Goal: Information Seeking & Learning: Learn about a topic

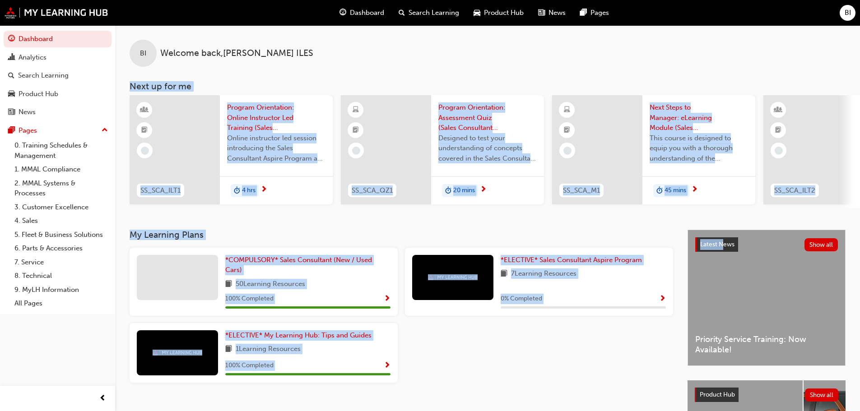
drag, startPoint x: 431, startPoint y: 57, endPoint x: 693, endPoint y: 257, distance: 329.5
click at [716, 255] on div "BI Welcome back , [PERSON_NAME] Next up for me SS_SCA_ILT1 Program Orientation:…" at bounding box center [487, 267] width 745 height 484
click at [658, 219] on div "BI Welcome back , [PERSON_NAME] Next up for me SS_SCA_ILT1 Program Orientation:…" at bounding box center [487, 127] width 745 height 205
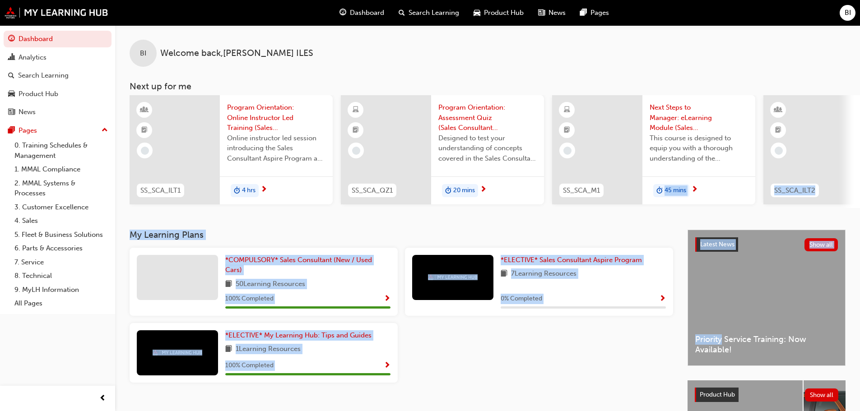
drag, startPoint x: 658, startPoint y: 219, endPoint x: 704, endPoint y: 266, distance: 66.4
click at [720, 275] on div "BI Welcome back , BAILEY ILES Next up for me SS_SCA_ILT1 Program Orientation: O…" at bounding box center [487, 267] width 745 height 484
click at [675, 230] on div "BI Welcome back , BAILEY ILES Next up for me SS_SCA_ILT1 Program Orientation: O…" at bounding box center [487, 127] width 745 height 205
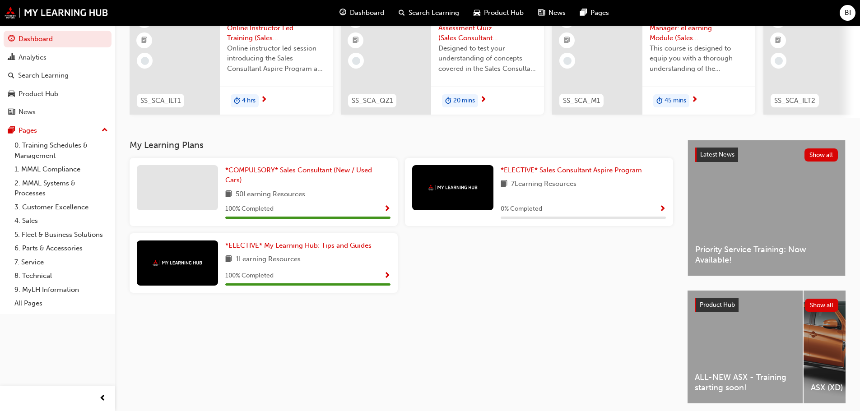
scroll to position [128, 0]
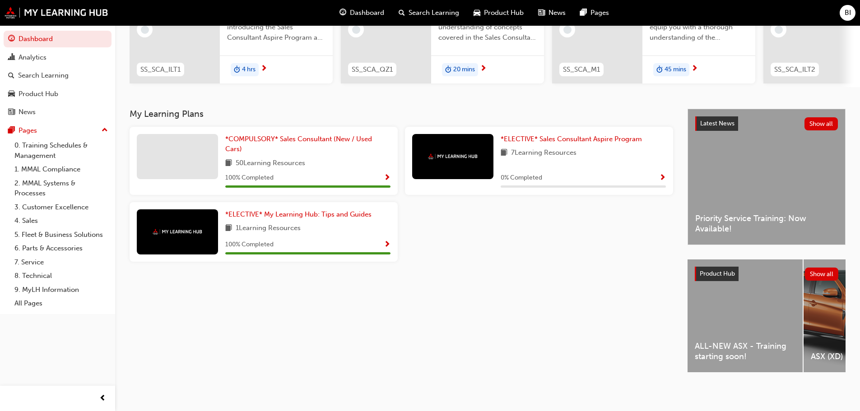
click at [725, 300] on div "ALL-NEW ASX - Training starting soon!" at bounding box center [745, 316] width 115 height 113
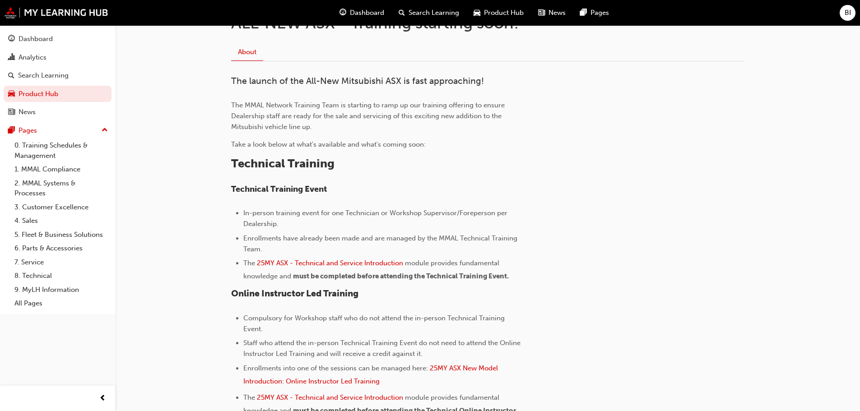
scroll to position [226, 0]
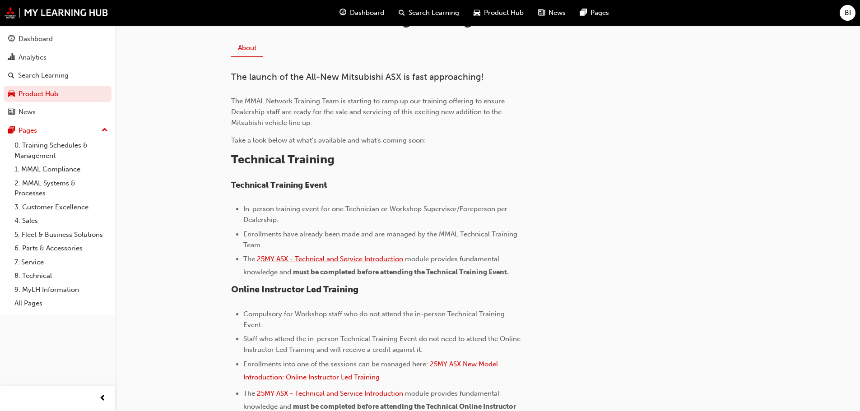
click at [366, 258] on span "25MY ASX - Technical and Service Introduction" at bounding box center [330, 259] width 146 height 8
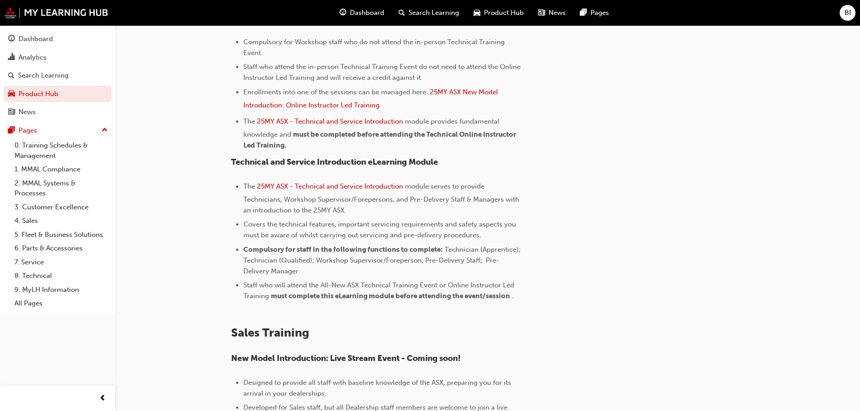
scroll to position [489, 0]
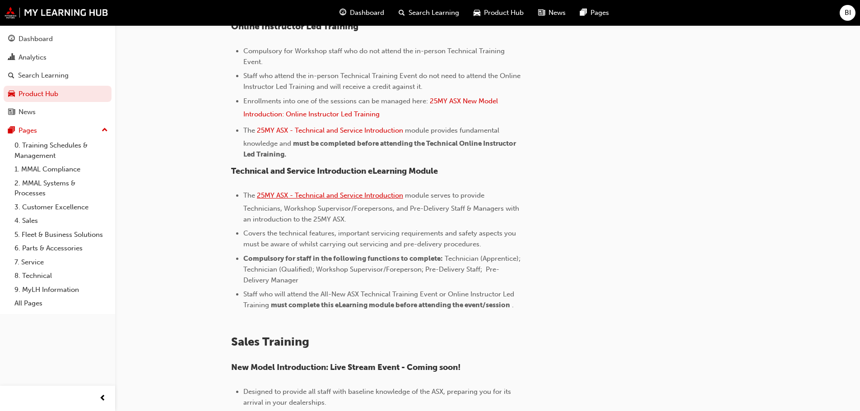
click at [336, 197] on span "25MY ASX - Technical and Service Introduction" at bounding box center [330, 195] width 146 height 8
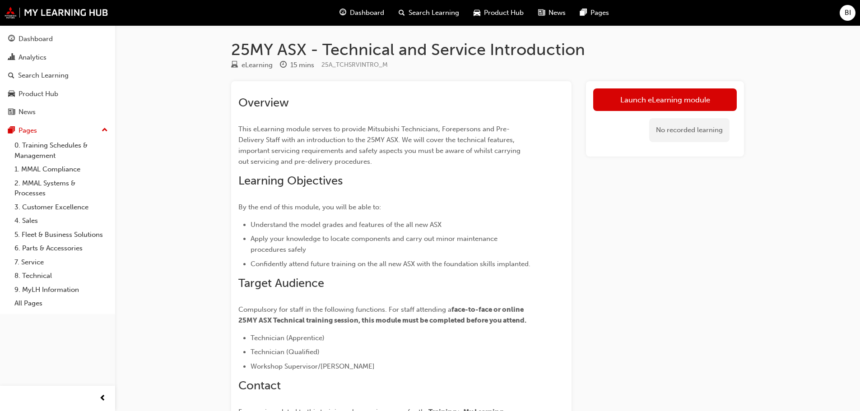
click at [660, 85] on div "Launch eLearning module No recorded learning" at bounding box center [665, 118] width 158 height 75
click at [655, 99] on link "Launch eLearning module" at bounding box center [665, 99] width 144 height 23
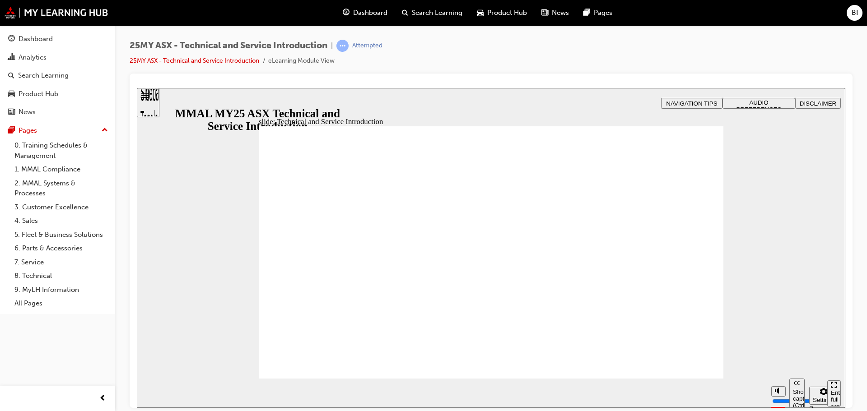
click at [145, 103] on div "Sidebar Toggle" at bounding box center [147, 106] width 15 height 54
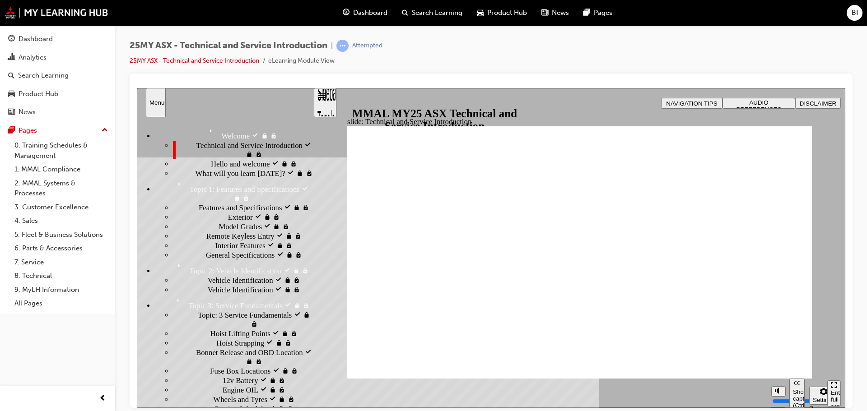
drag, startPoint x: 806, startPoint y: 349, endPoint x: 806, endPoint y: 344, distance: 5.9
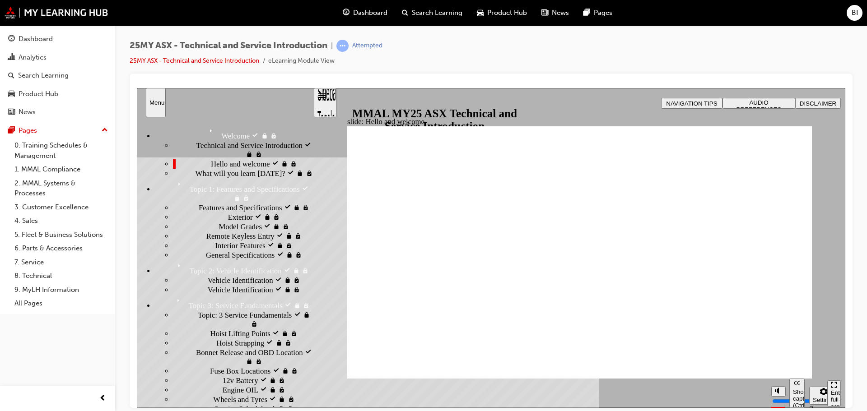
click at [330, 101] on div "Sidebar Toggle" at bounding box center [324, 106] width 15 height 54
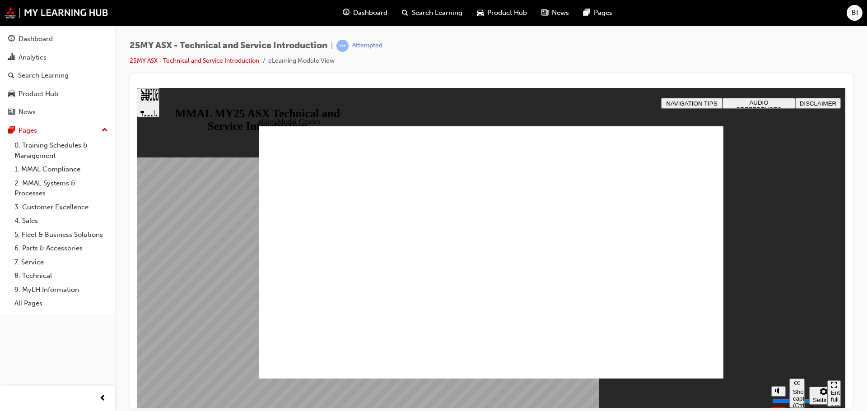
drag, startPoint x: 409, startPoint y: 167, endPoint x: 450, endPoint y: 173, distance: 41.5
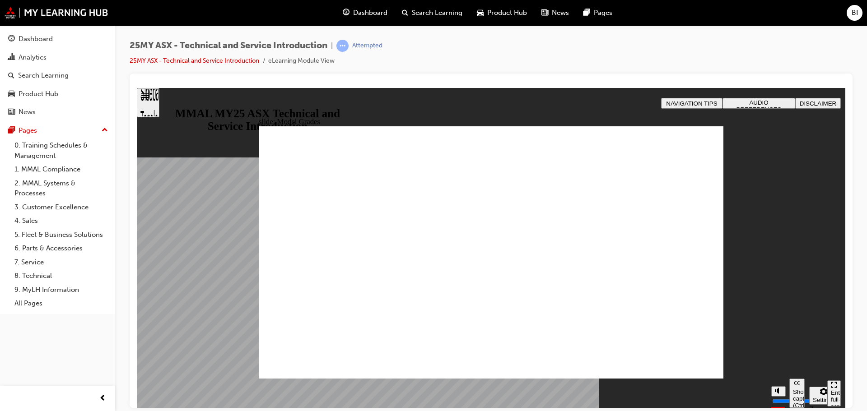
drag, startPoint x: 330, startPoint y: 277, endPoint x: 421, endPoint y: 277, distance: 90.3
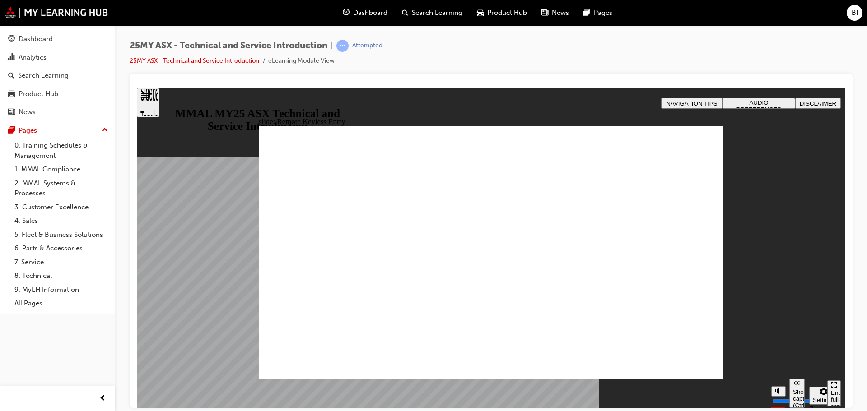
type input "12"
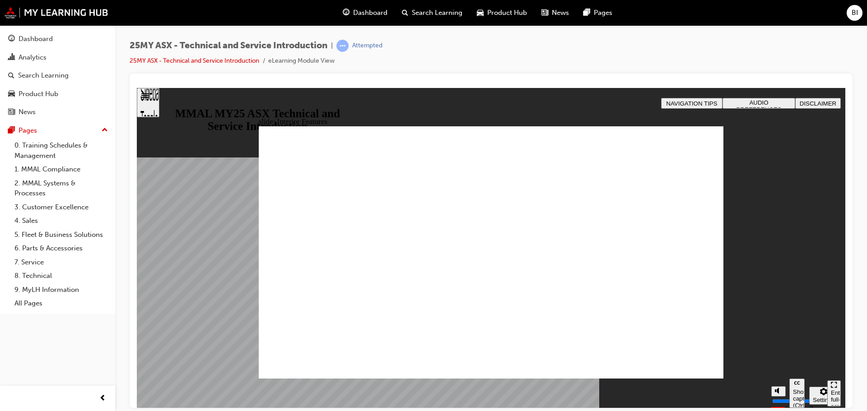
drag, startPoint x: 705, startPoint y: 129, endPoint x: 698, endPoint y: 147, distance: 19.4
type input "1"
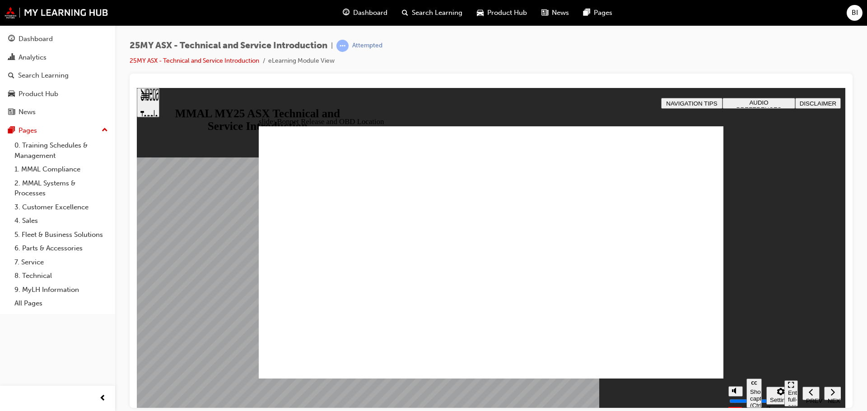
drag, startPoint x: 690, startPoint y: 357, endPoint x: 690, endPoint y: 362, distance: 5.0
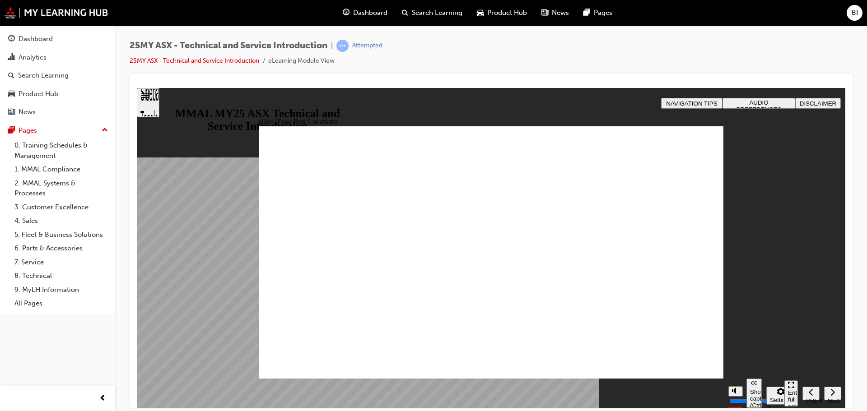
drag, startPoint x: 358, startPoint y: 251, endPoint x: 378, endPoint y: 239, distance: 23.1
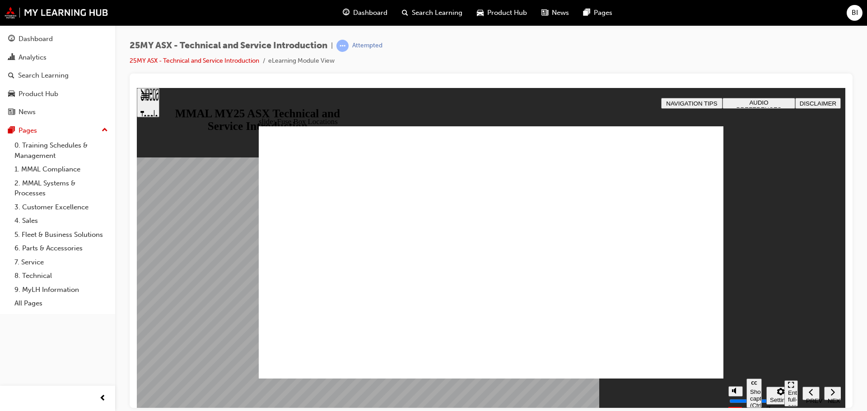
drag, startPoint x: 415, startPoint y: 219, endPoint x: 553, endPoint y: 191, distance: 140.9
drag, startPoint x: 553, startPoint y: 191, endPoint x: 620, endPoint y: 232, distance: 78.4
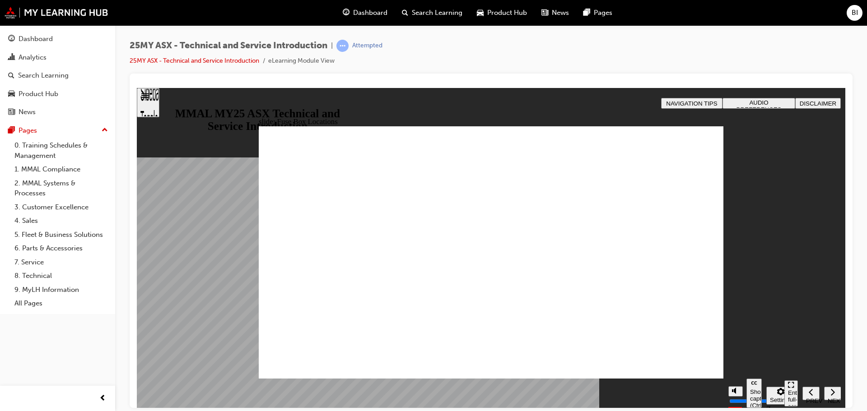
drag, startPoint x: 475, startPoint y: 309, endPoint x: 465, endPoint y: 310, distance: 10.9
click at [193, 200] on div "slide: Fuse Box Locations Rectangle 2 Fuse Box Locations The Transport fuse can…" at bounding box center [491, 248] width 708 height 320
drag, startPoint x: 280, startPoint y: 205, endPoint x: 283, endPoint y: 224, distance: 18.7
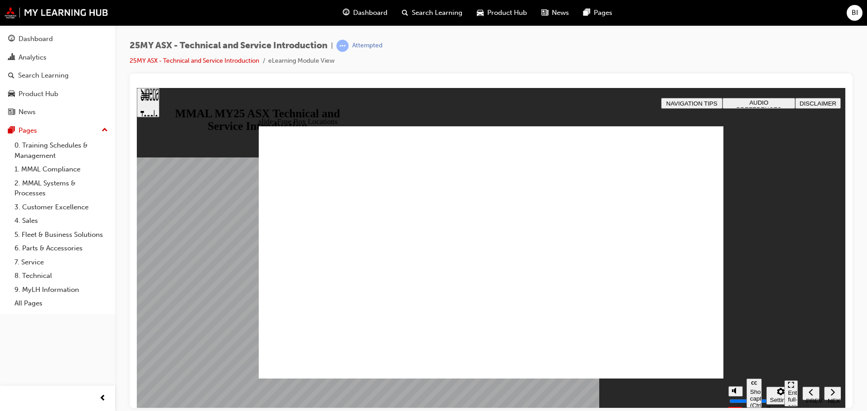
drag, startPoint x: 286, startPoint y: 244, endPoint x: 341, endPoint y: 277, distance: 64.4
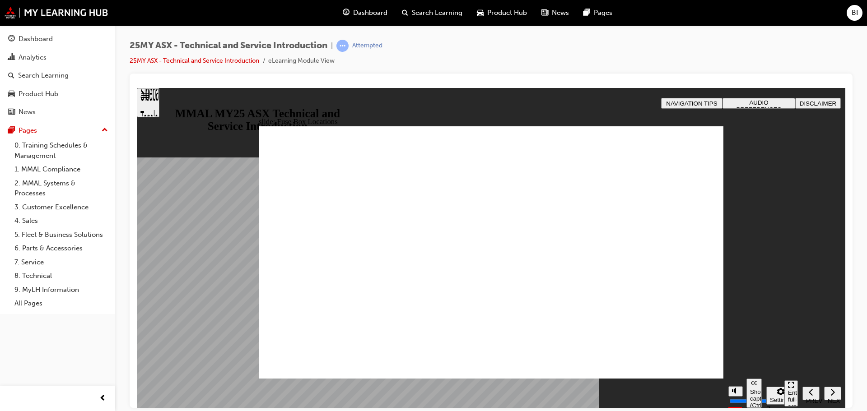
drag, startPoint x: 364, startPoint y: 326, endPoint x: 464, endPoint y: 327, distance: 99.3
drag, startPoint x: 476, startPoint y: 328, endPoint x: 507, endPoint y: 318, distance: 32.7
drag, startPoint x: 523, startPoint y: 318, endPoint x: 540, endPoint y: 319, distance: 17.6
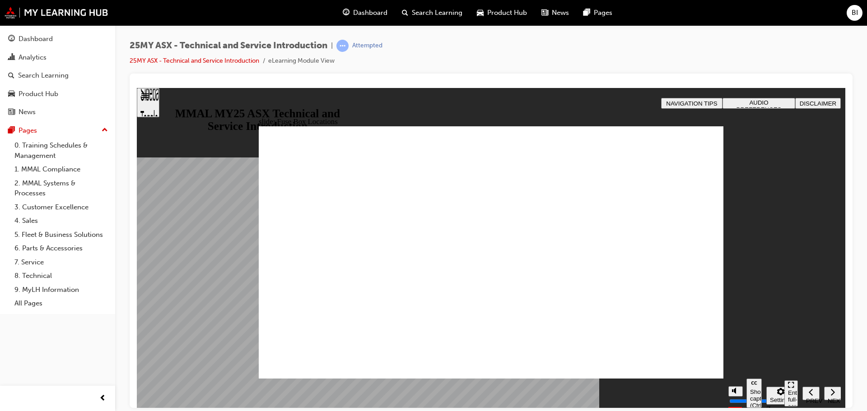
drag, startPoint x: 565, startPoint y: 325, endPoint x: 577, endPoint y: 320, distance: 12.9
drag, startPoint x: 578, startPoint y: 319, endPoint x: 597, endPoint y: 311, distance: 20.8
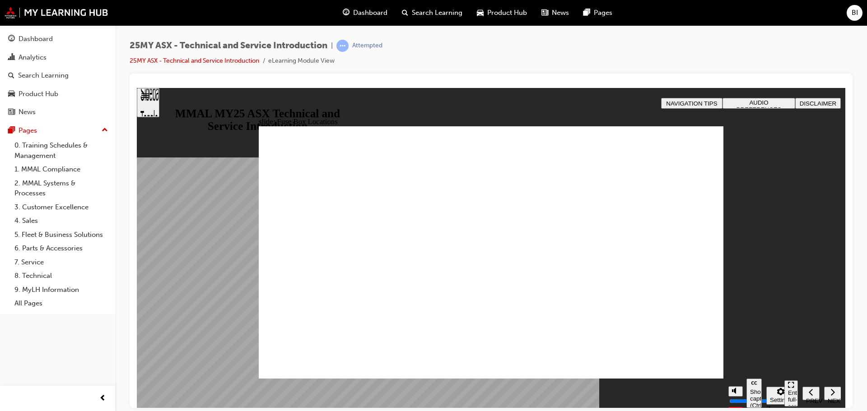
drag, startPoint x: 597, startPoint y: 311, endPoint x: 690, endPoint y: 335, distance: 96.3
drag, startPoint x: 617, startPoint y: 329, endPoint x: 541, endPoint y: 322, distance: 75.7
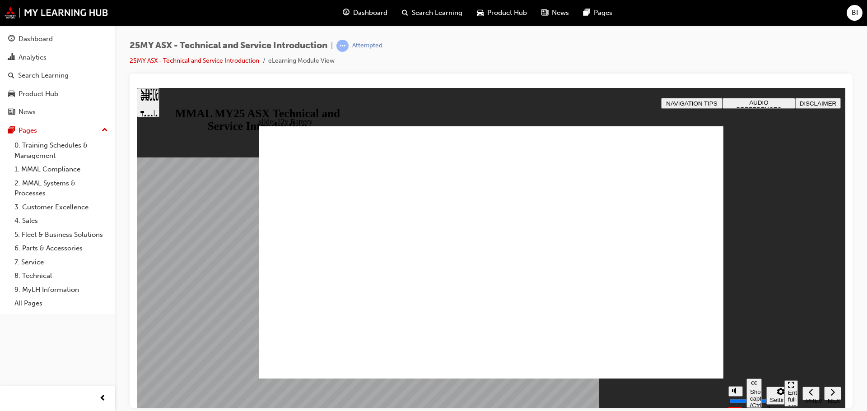
drag, startPoint x: 541, startPoint y: 322, endPoint x: 470, endPoint y: 320, distance: 71.4
drag, startPoint x: 470, startPoint y: 320, endPoint x: 431, endPoint y: 326, distance: 39.9
drag, startPoint x: 431, startPoint y: 326, endPoint x: 379, endPoint y: 329, distance: 52.0
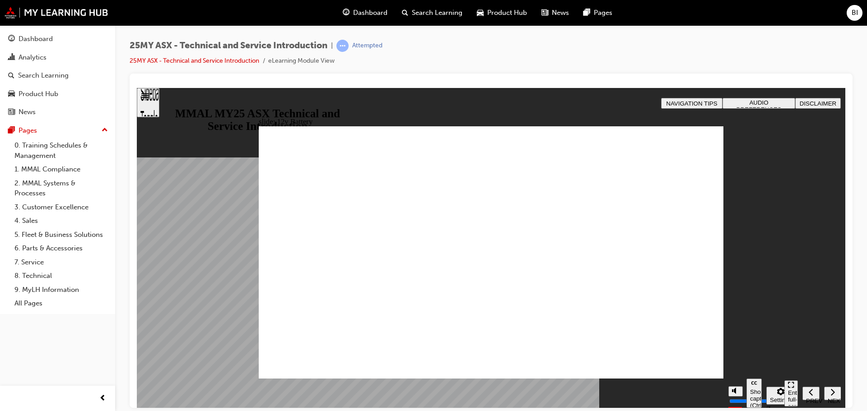
drag, startPoint x: 300, startPoint y: 316, endPoint x: 313, endPoint y: 232, distance: 84.6
drag, startPoint x: 313, startPoint y: 232, endPoint x: 346, endPoint y: 211, distance: 39.1
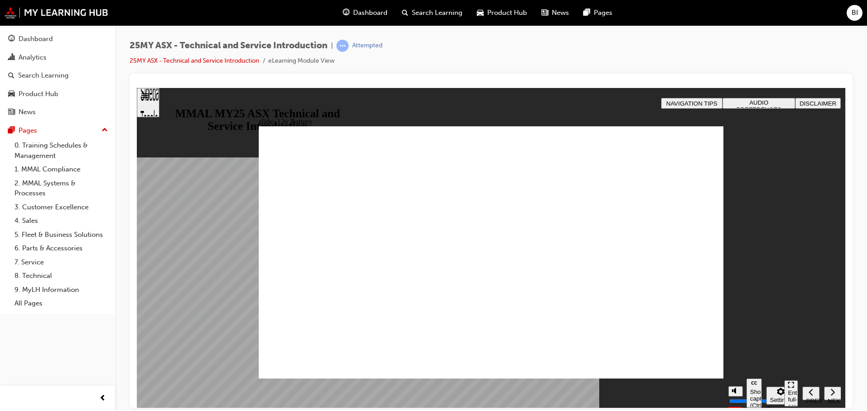
drag, startPoint x: 531, startPoint y: 212, endPoint x: 562, endPoint y: 202, distance: 32.7
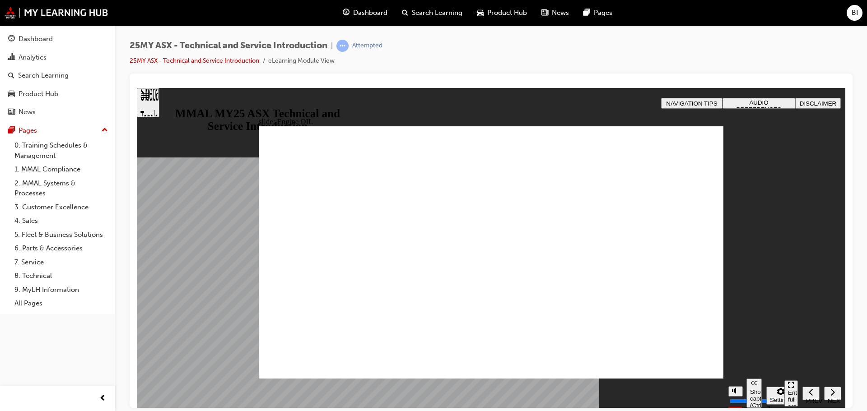
drag, startPoint x: 376, startPoint y: 251, endPoint x: 482, endPoint y: 275, distance: 108.4
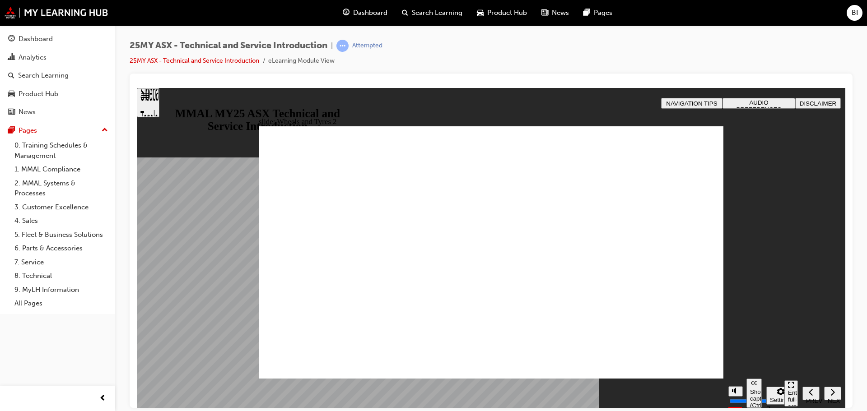
drag, startPoint x: 512, startPoint y: 248, endPoint x: 523, endPoint y: 257, distance: 14.1
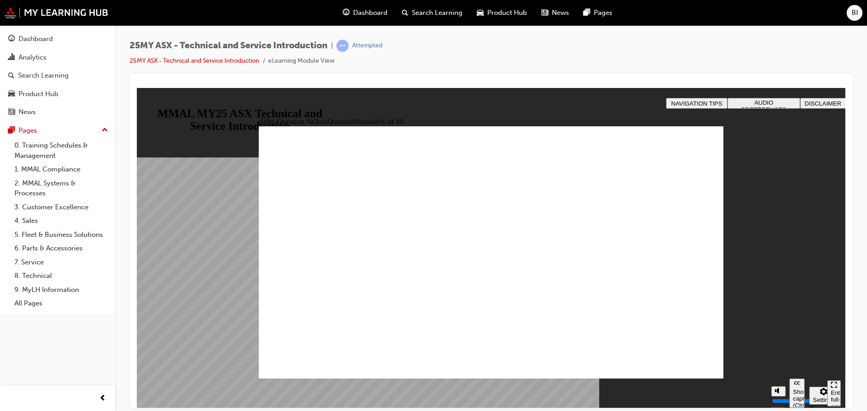
radio input "true"
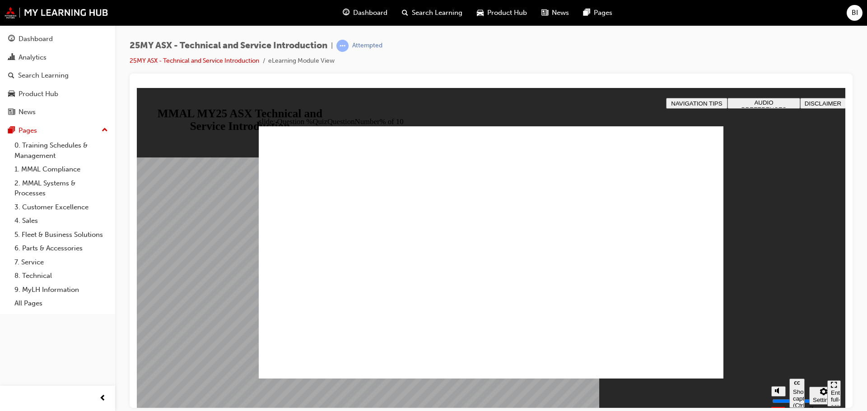
radio input "true"
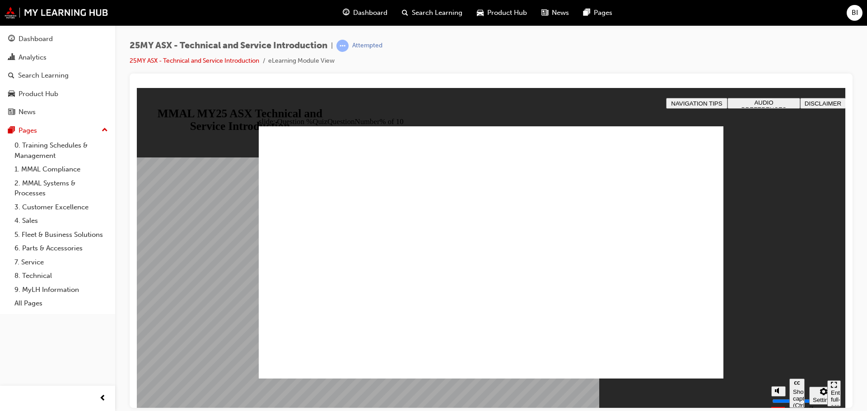
radio input "true"
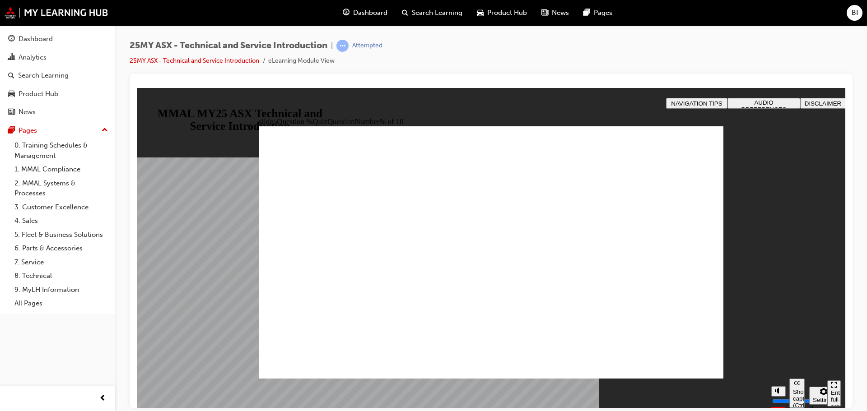
radio input "true"
drag, startPoint x: 311, startPoint y: 382, endPoint x: 312, endPoint y: 372, distance: 9.9
click at [311, 380] on section "Pause (Ctrl+Alt+P) Replay (Ctrl+Alt+R) Show captions (Ctrl+Alt+C) Playback spee…" at bounding box center [491, 392] width 708 height 29
